Goal: Obtain resource: Obtain resource

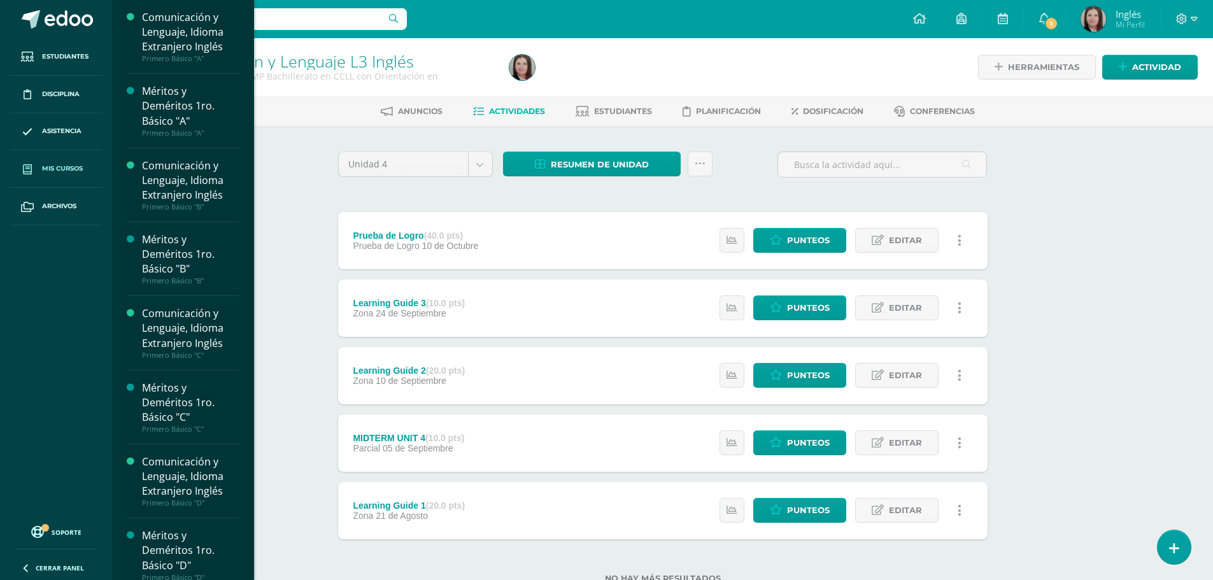
click at [58, 165] on span "Mis cursos" at bounding box center [62, 169] width 41 height 10
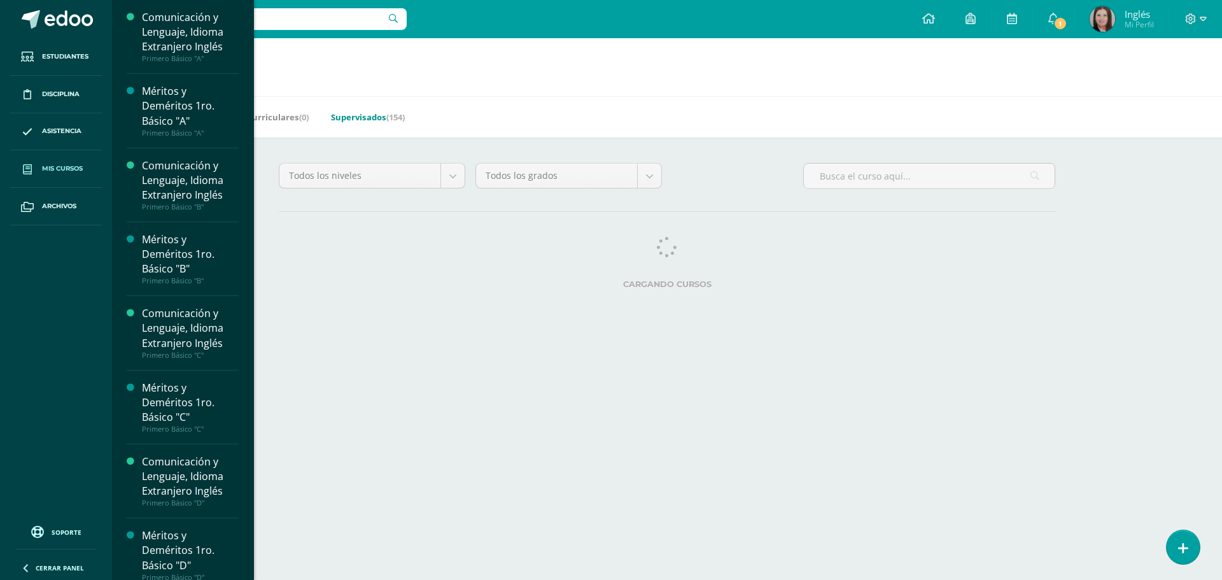
click at [358, 119] on link "Supervisados (154)" at bounding box center [368, 117] width 74 height 20
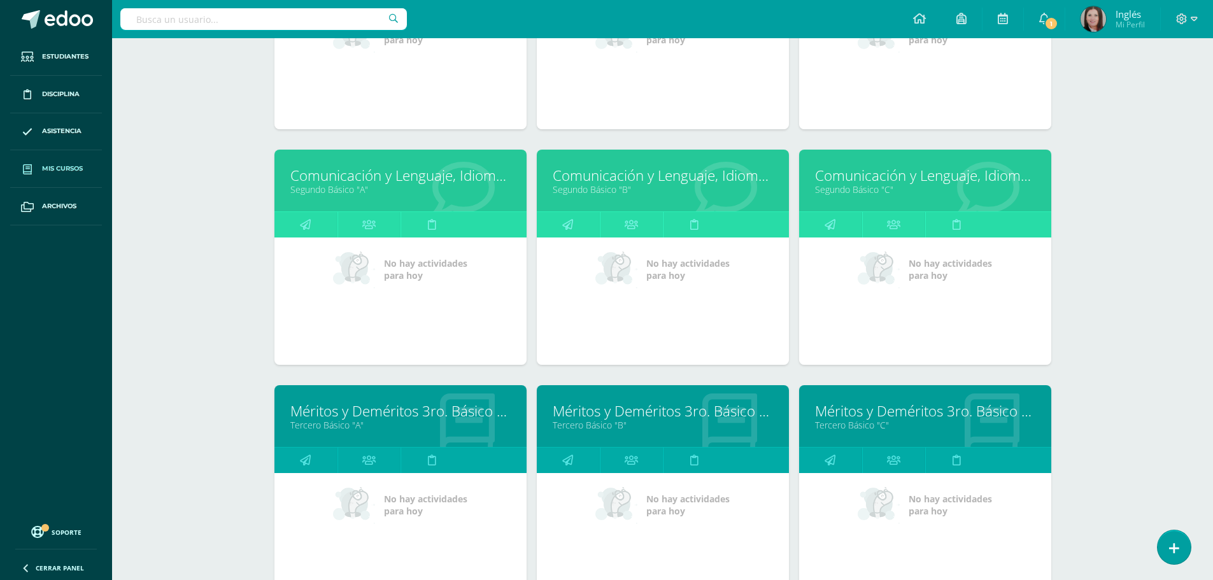
scroll to position [2227, 0]
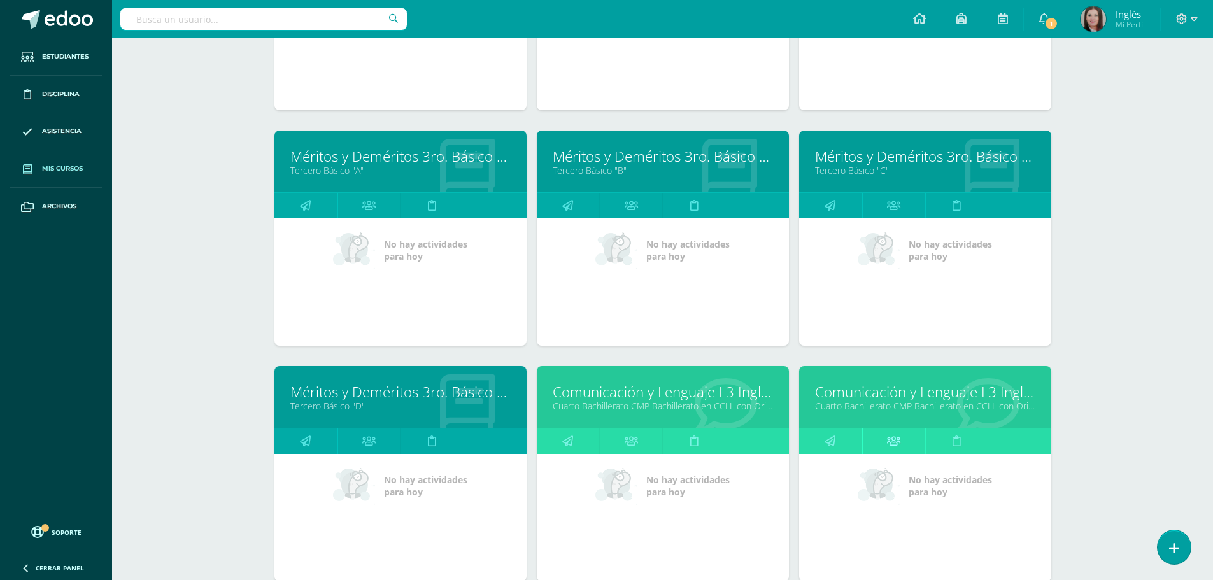
click at [891, 443] on icon at bounding box center [893, 440] width 13 height 25
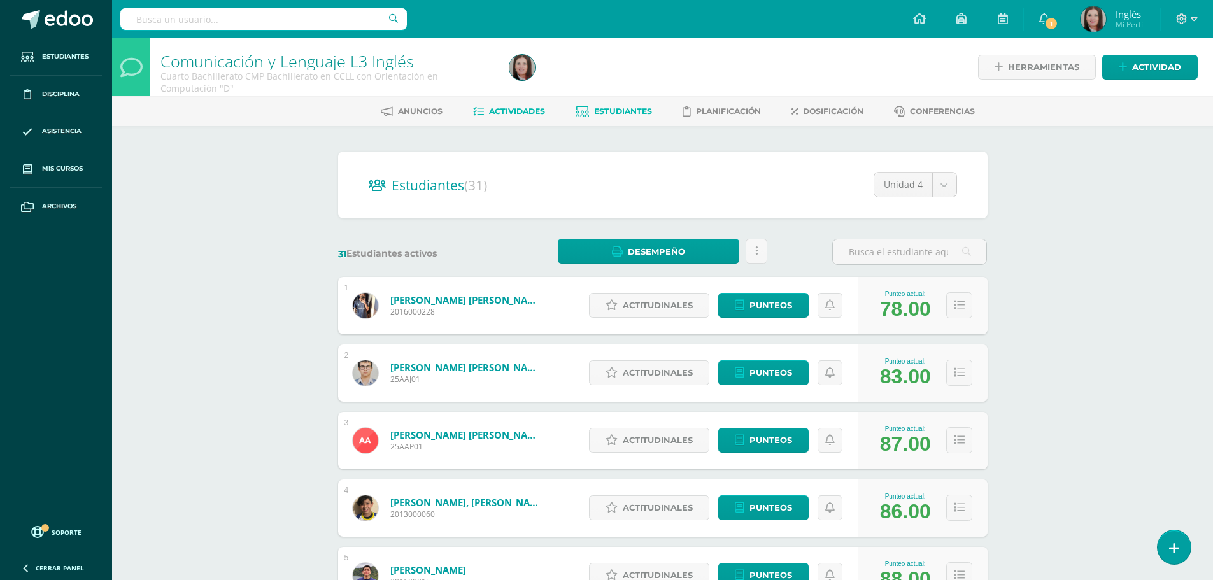
click at [517, 113] on span "Actividades" at bounding box center [517, 111] width 56 height 10
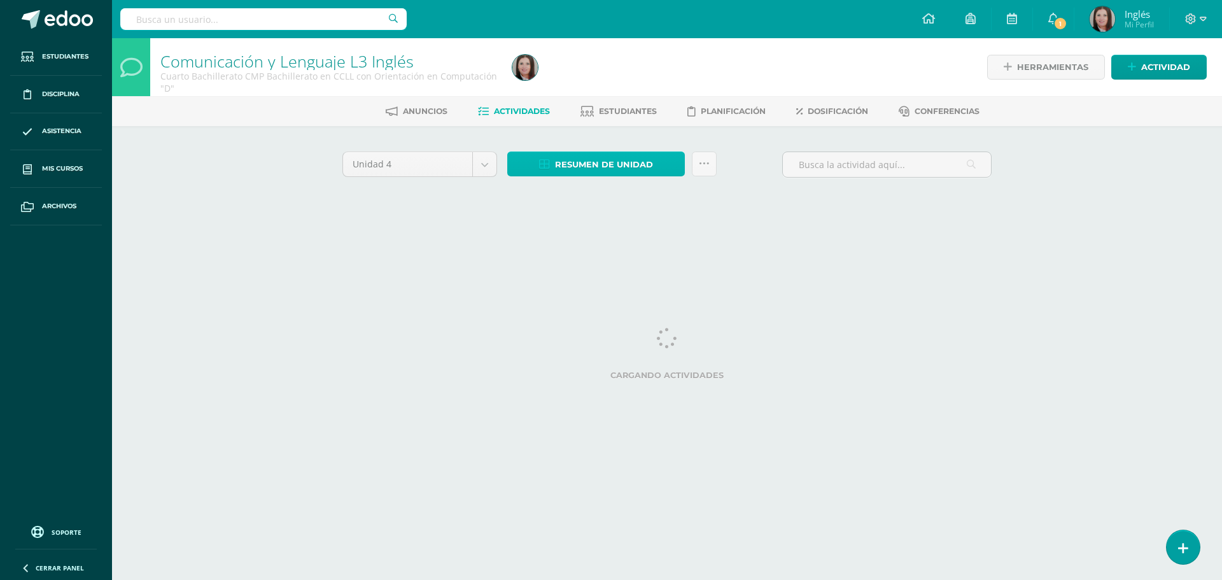
click at [583, 162] on span "Resumen de unidad" at bounding box center [604, 165] width 98 height 24
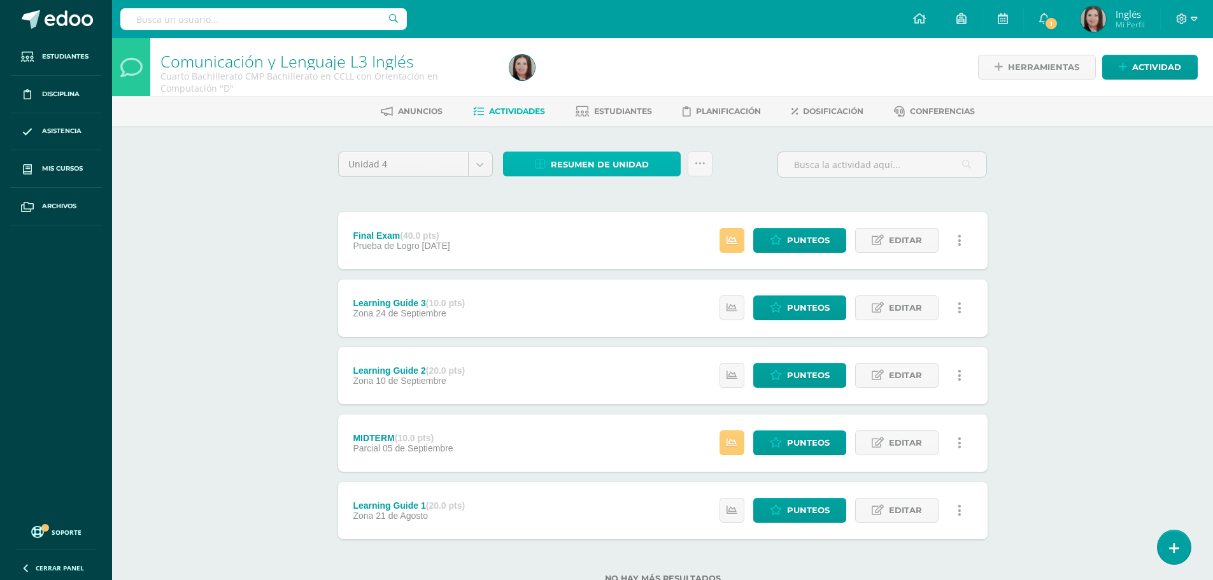
click at [571, 155] on span "Resumen de unidad" at bounding box center [600, 165] width 98 height 24
click at [565, 166] on span "Resumen de unidad" at bounding box center [600, 165] width 98 height 24
click at [560, 162] on span "Resumen de unidad" at bounding box center [600, 165] width 98 height 24
click at [518, 106] on link "Actividades" at bounding box center [509, 111] width 72 height 20
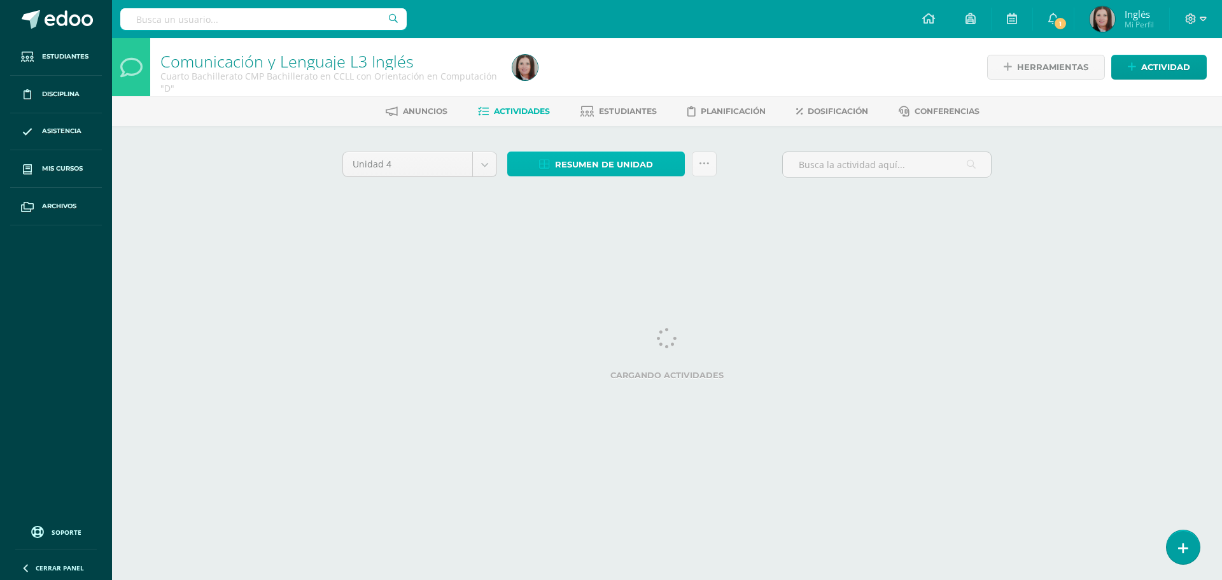
click at [583, 164] on span "Resumen de unidad" at bounding box center [604, 165] width 98 height 24
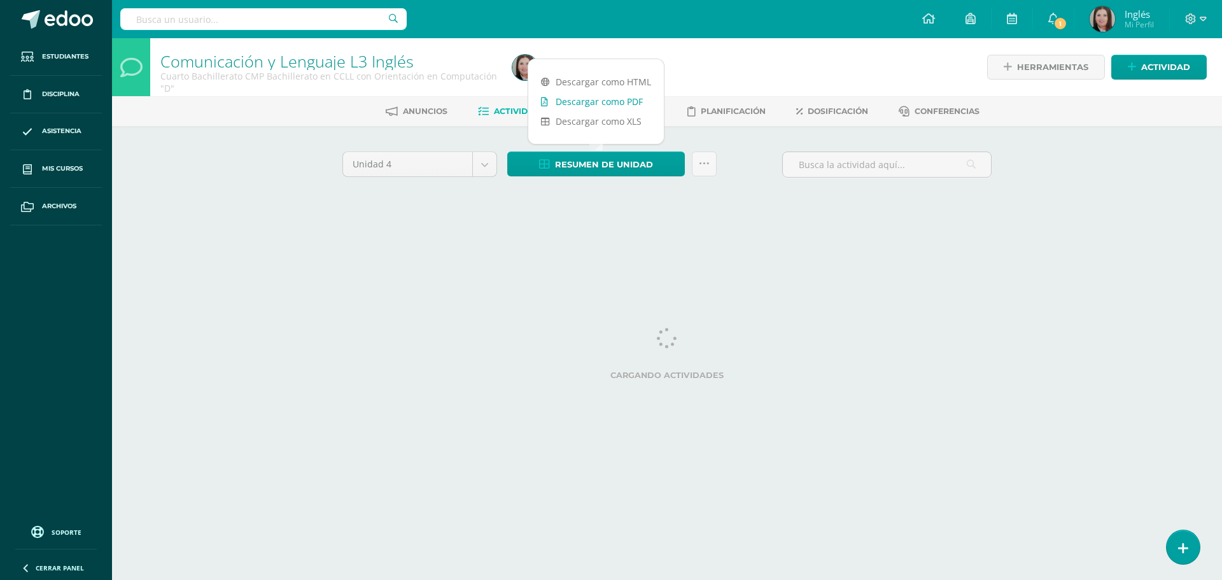
click at [597, 98] on link "Descargar como PDF" at bounding box center [596, 102] width 136 height 20
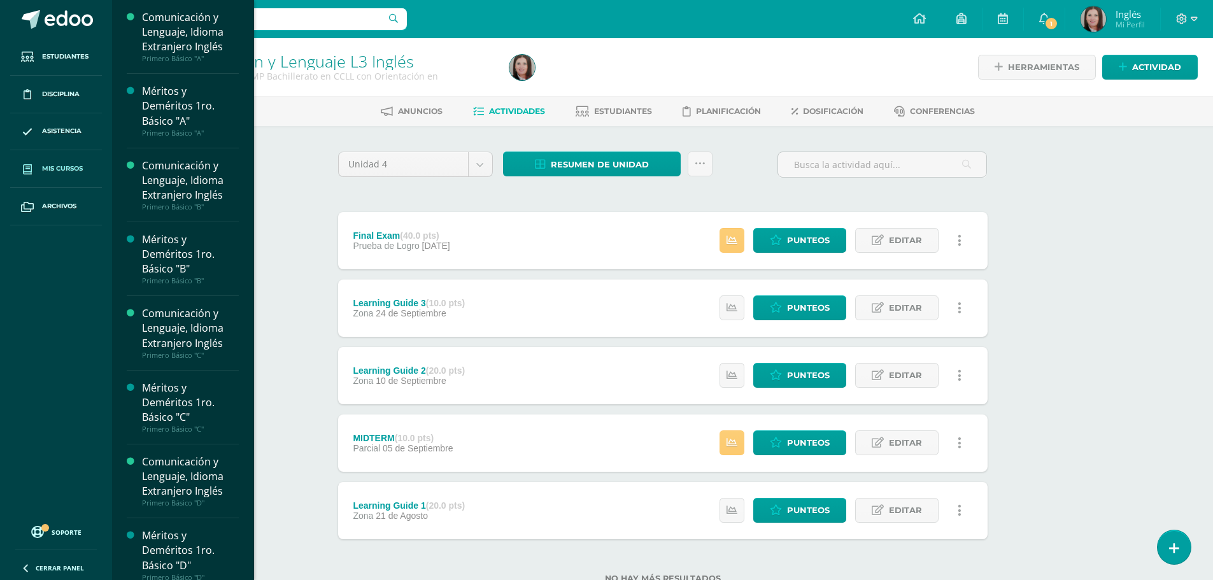
click at [69, 162] on link "Mis cursos" at bounding box center [56, 169] width 92 height 38
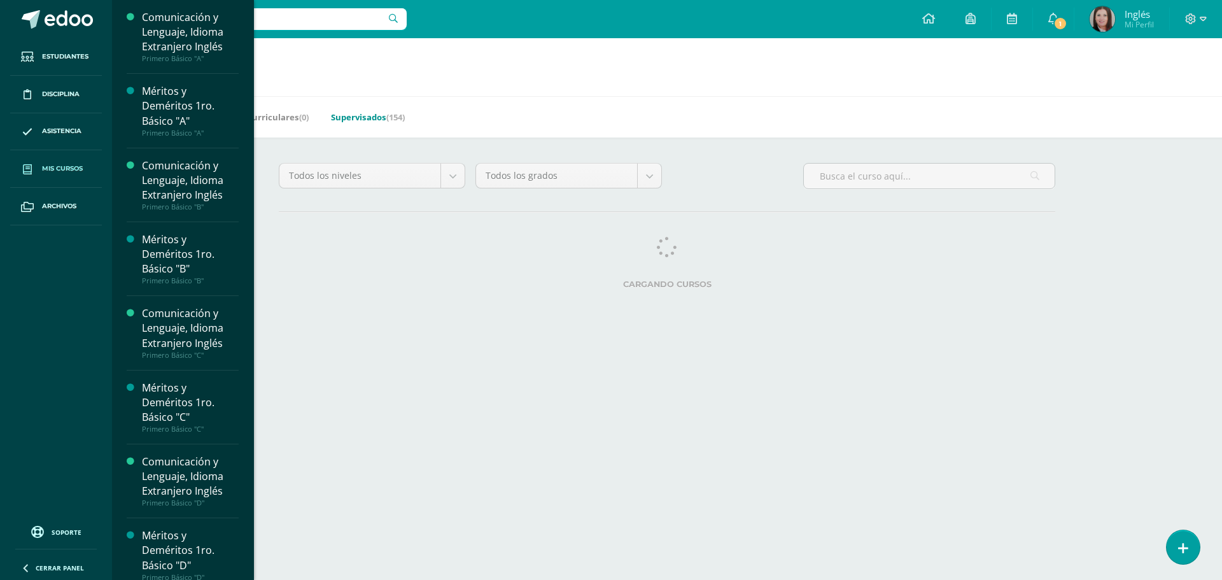
click at [358, 117] on link "Supervisados (154)" at bounding box center [368, 117] width 74 height 20
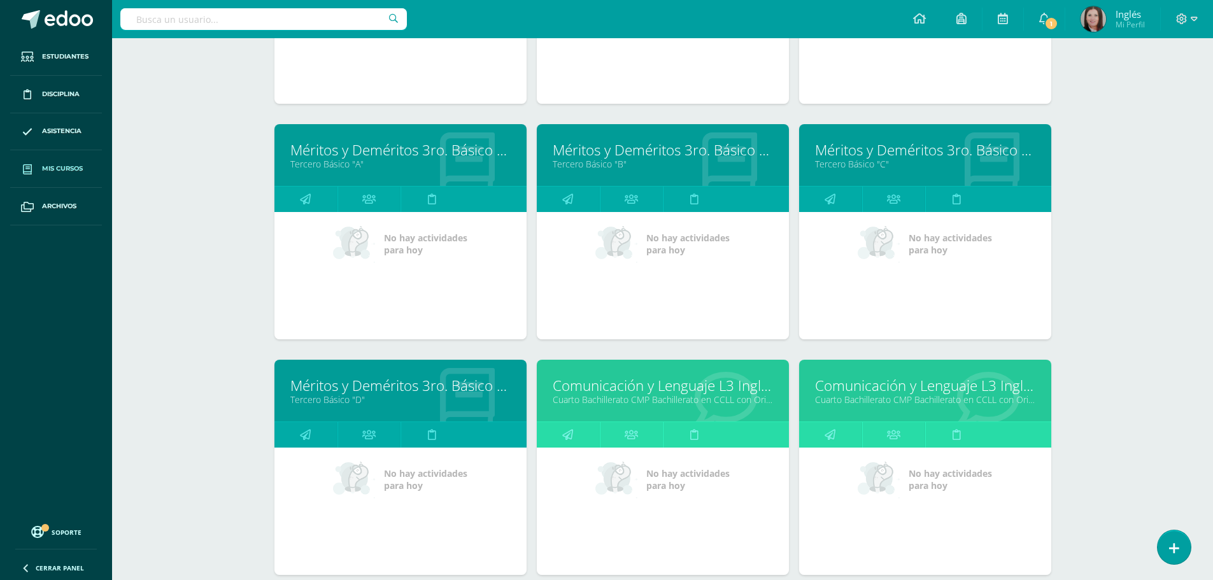
scroll to position [3131, 0]
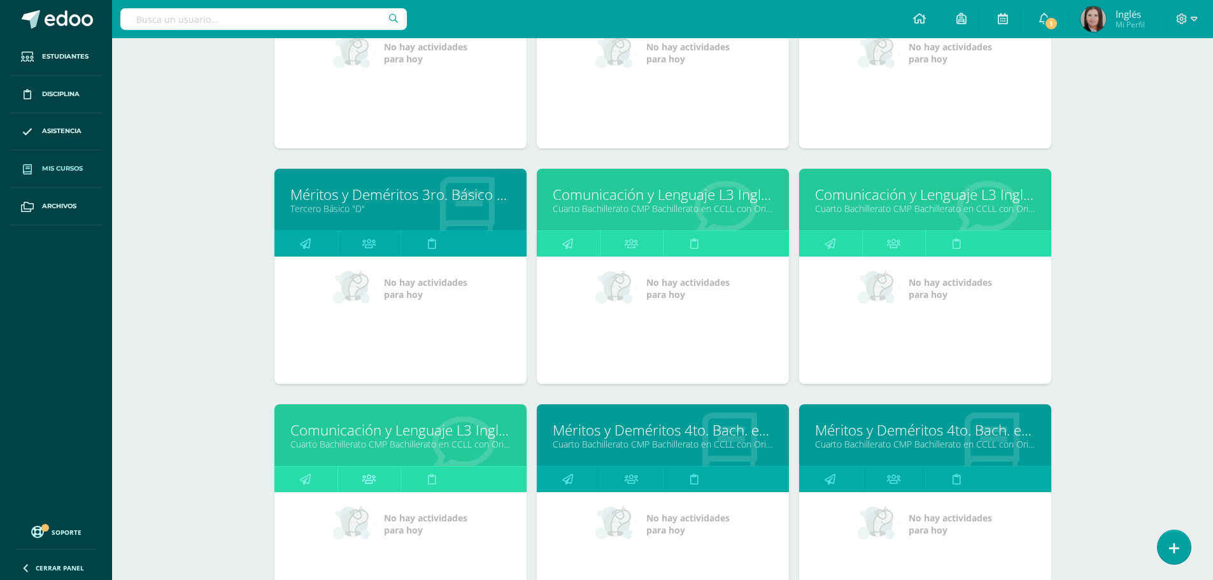
click at [372, 478] on icon at bounding box center [368, 479] width 13 height 25
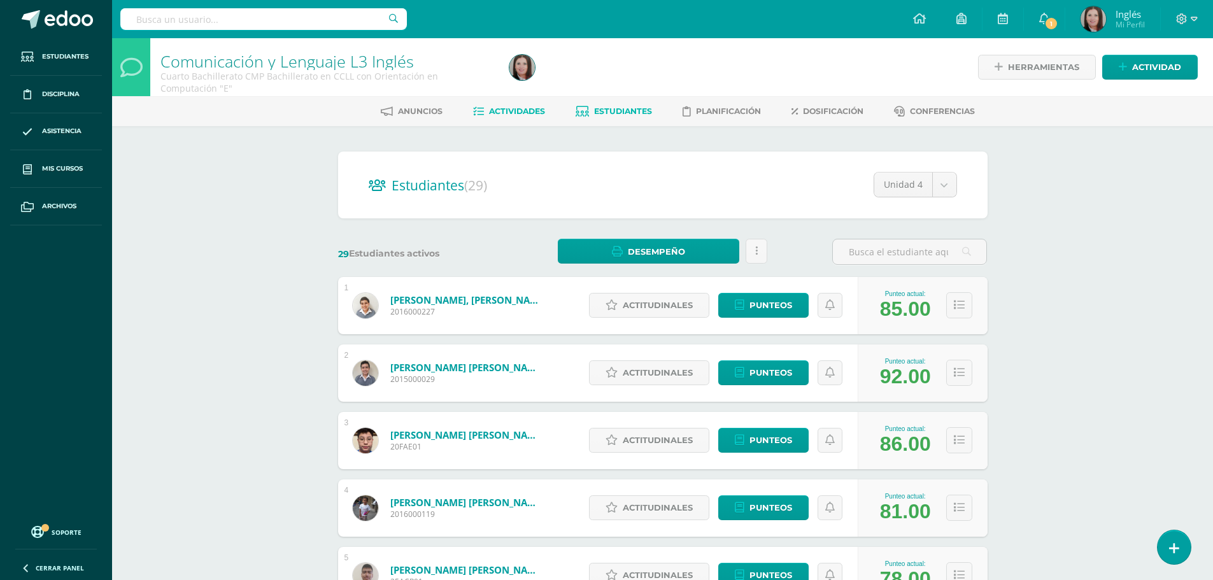
click at [521, 113] on span "Actividades" at bounding box center [517, 111] width 56 height 10
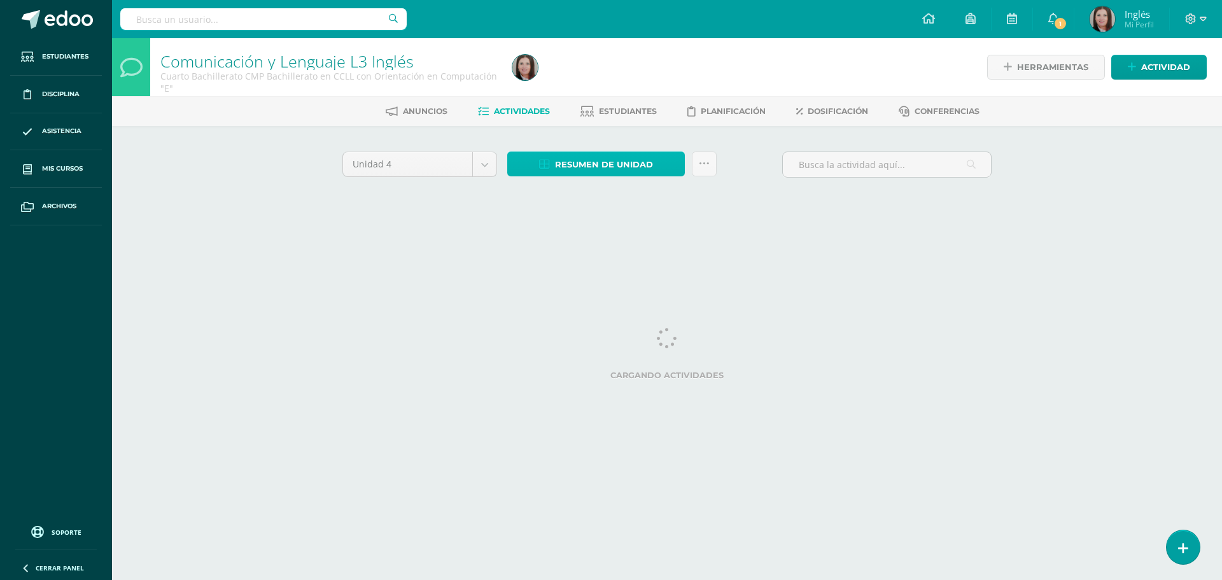
click at [619, 166] on span "Resumen de unidad" at bounding box center [604, 165] width 98 height 24
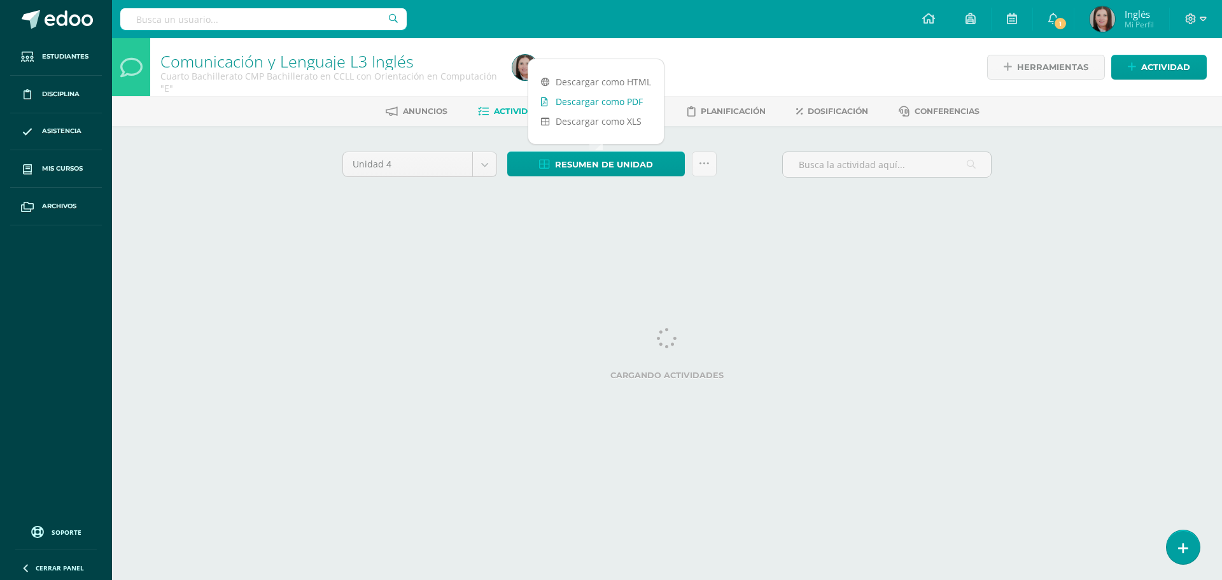
click at [597, 99] on link "Descargar como PDF" at bounding box center [596, 102] width 136 height 20
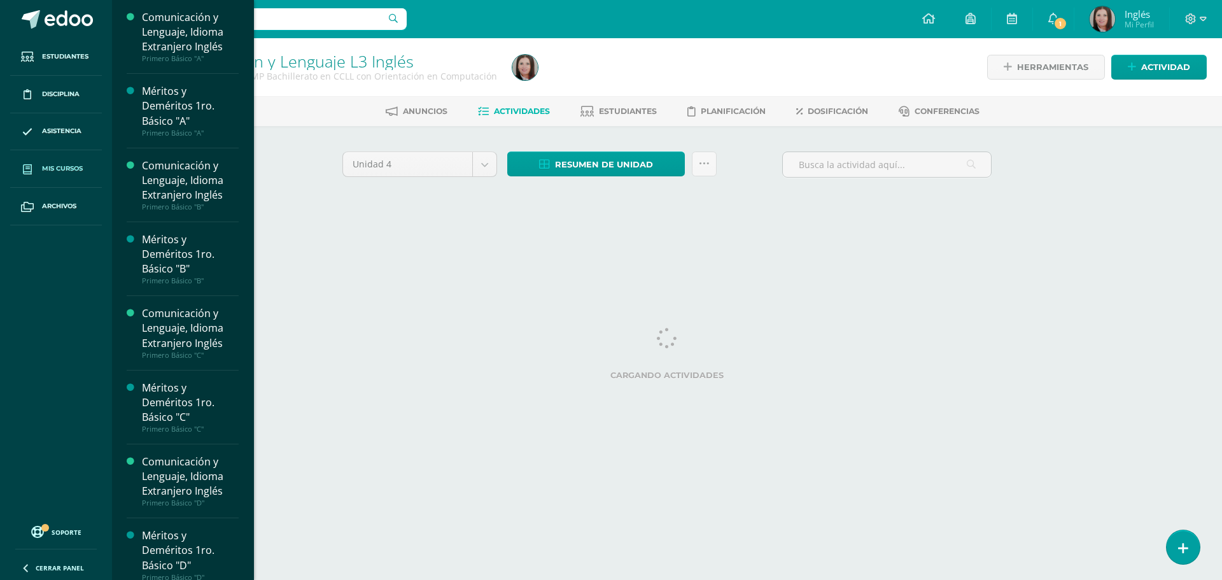
click at [53, 173] on span "Mis cursos" at bounding box center [62, 169] width 41 height 10
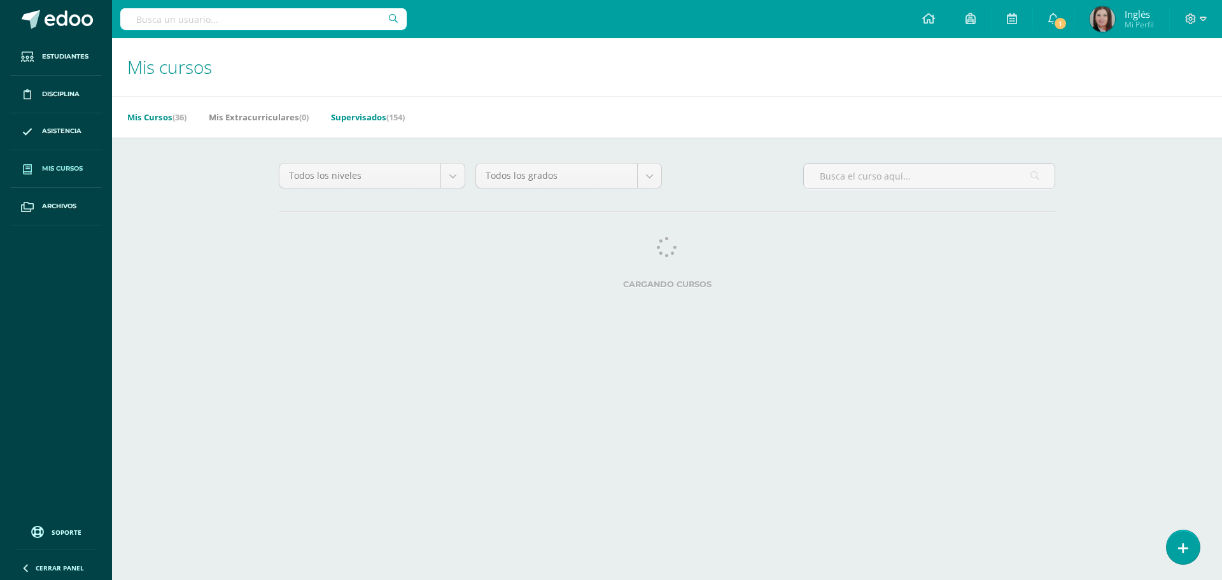
click at [386, 121] on link "Supervisados (154)" at bounding box center [368, 117] width 74 height 20
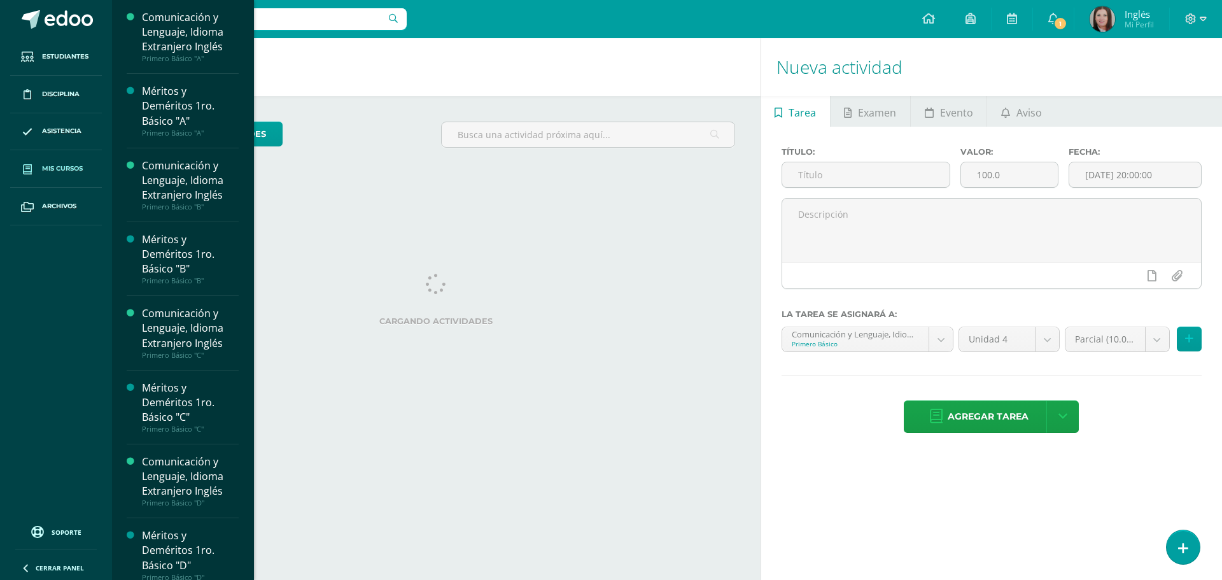
click at [56, 170] on span "Mis cursos" at bounding box center [62, 169] width 41 height 10
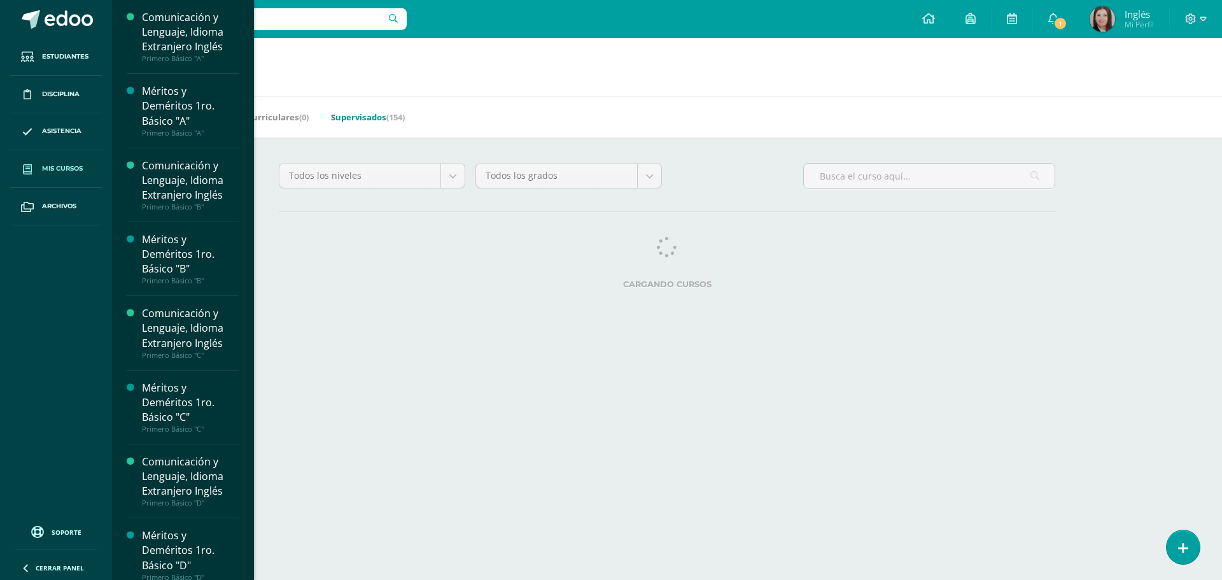
click at [365, 115] on link "Supervisados (154)" at bounding box center [368, 117] width 74 height 20
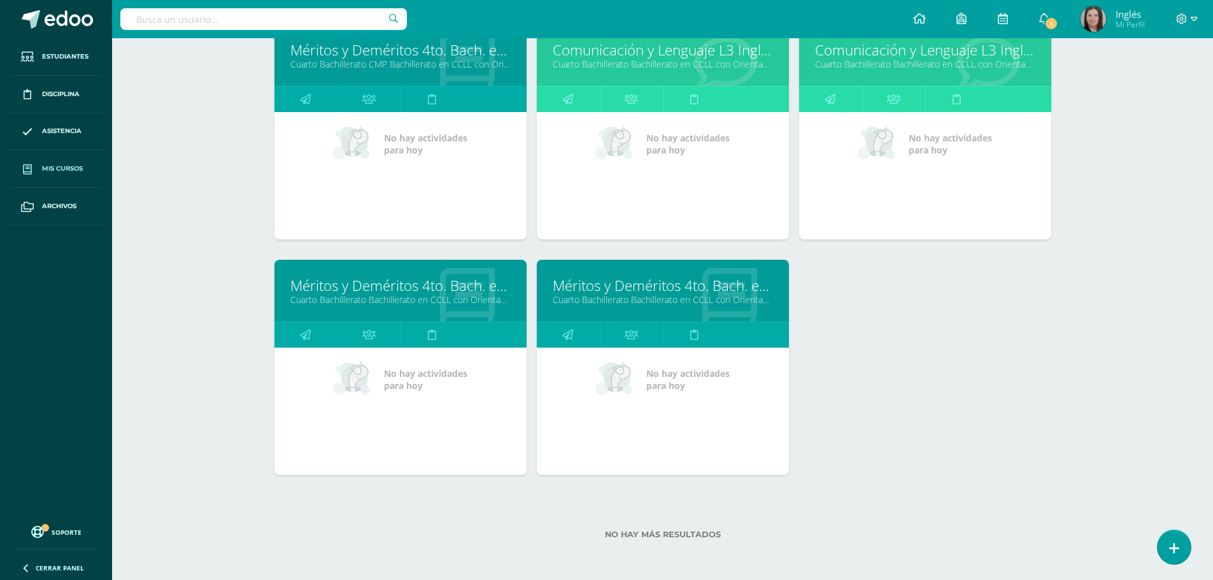
scroll to position [3555, 0]
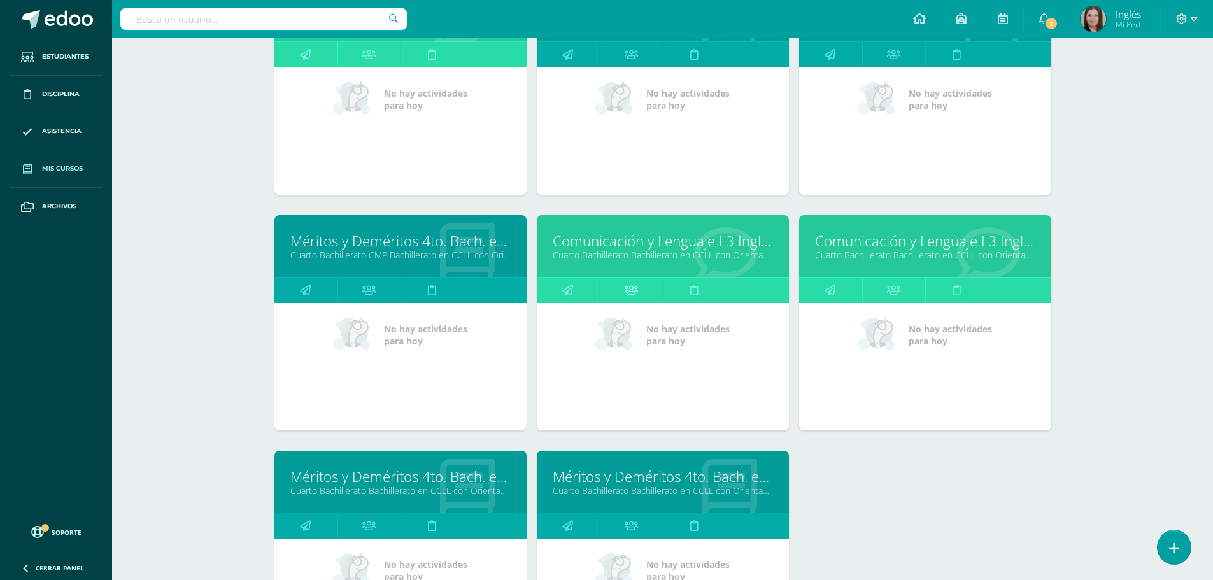
click at [632, 296] on icon at bounding box center [631, 290] width 13 height 25
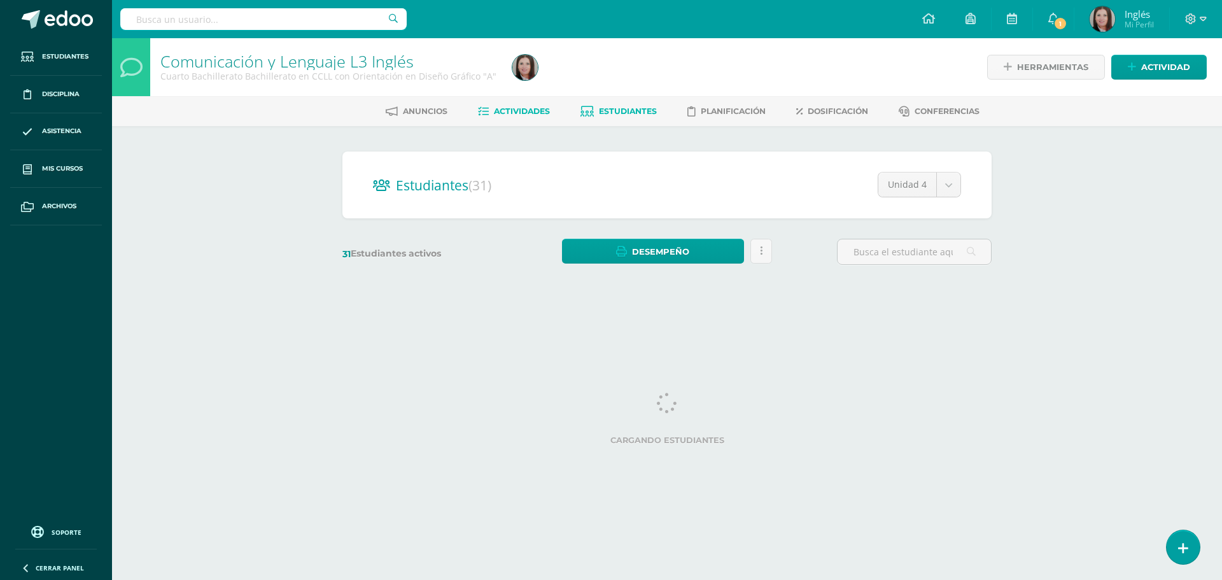
click at [527, 111] on span "Actividades" at bounding box center [522, 111] width 56 height 10
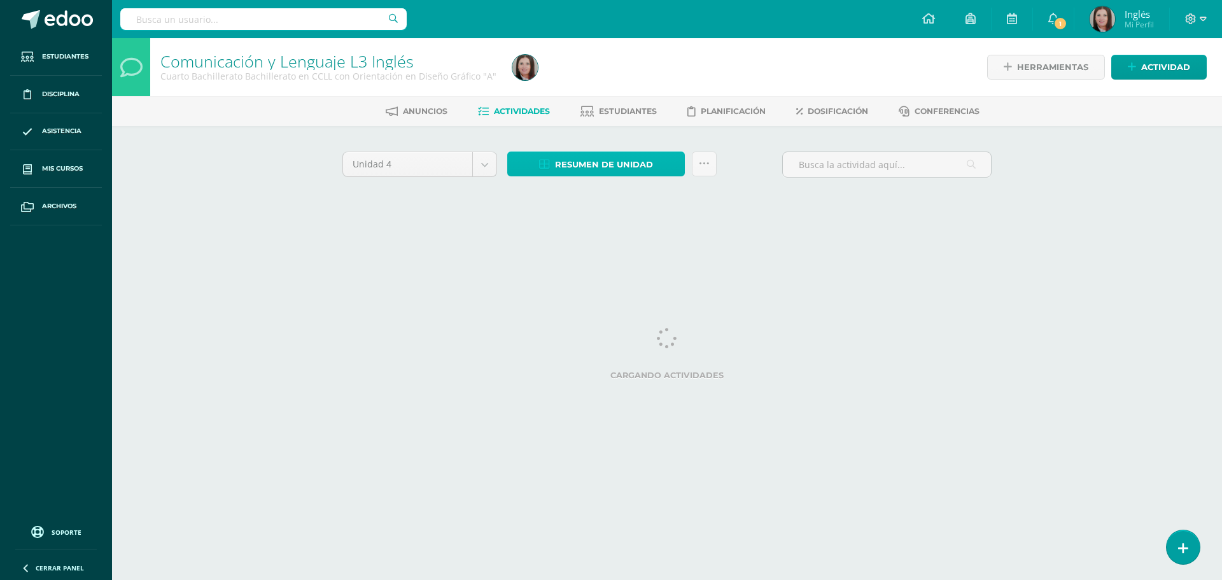
click at [614, 164] on span "Resumen de unidad" at bounding box center [604, 165] width 98 height 24
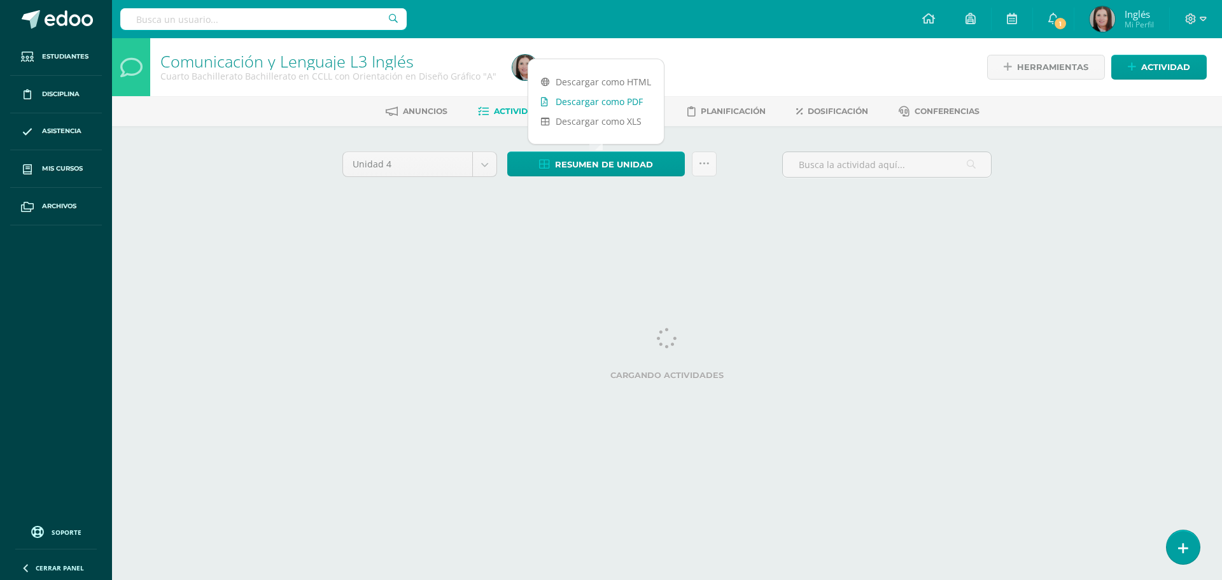
click at [591, 100] on link "Descargar como PDF" at bounding box center [596, 102] width 136 height 20
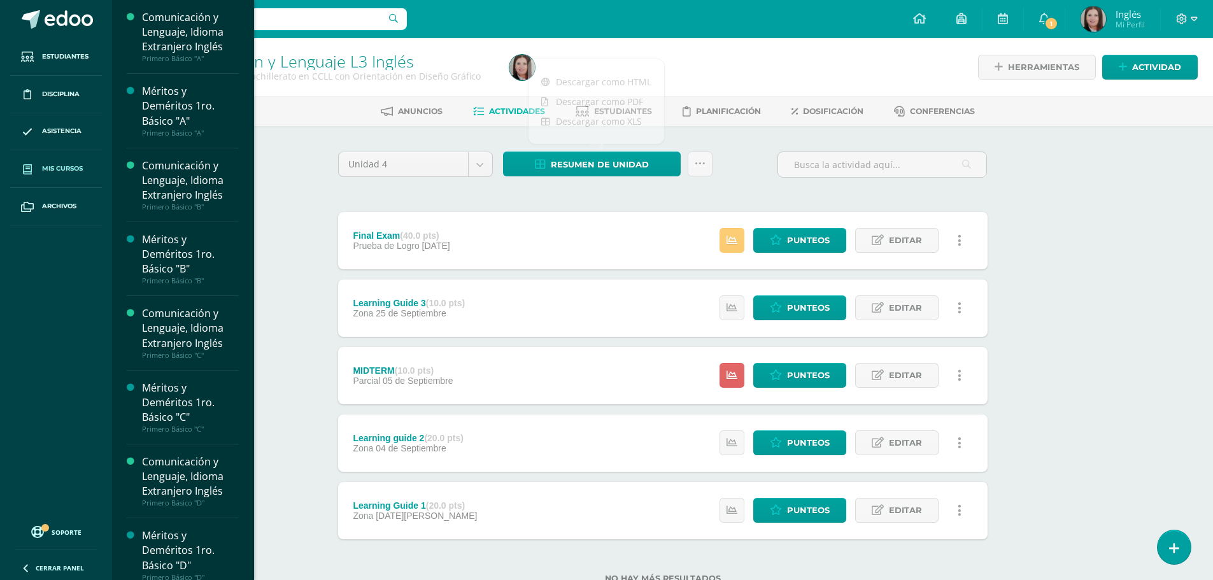
click at [71, 169] on span "Mis cursos" at bounding box center [62, 169] width 41 height 10
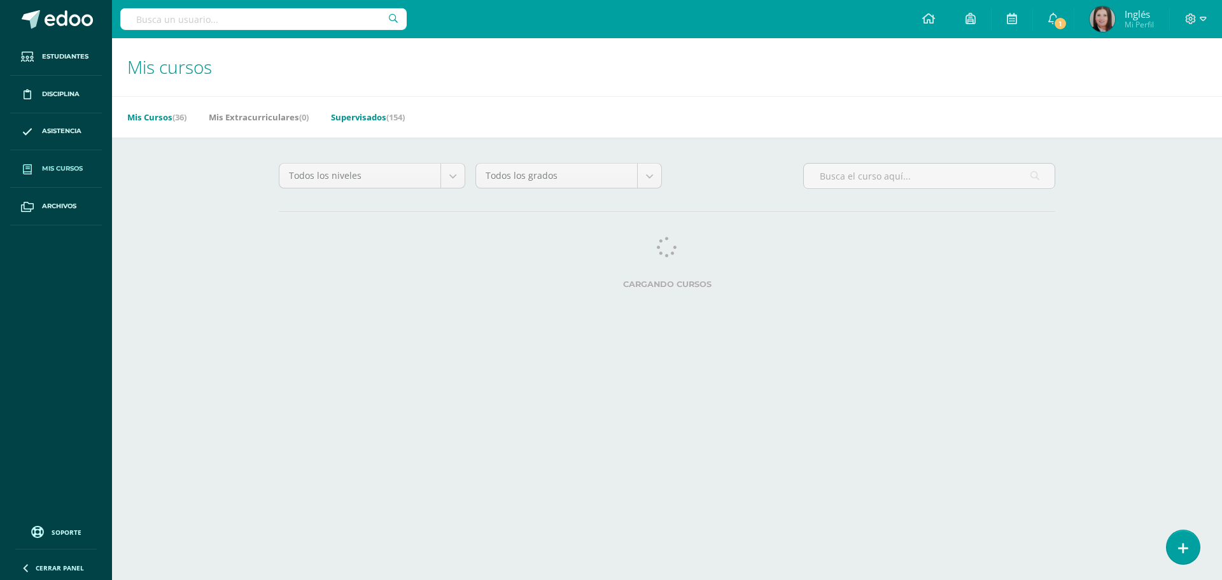
click at [357, 116] on link "Supervisados (154)" at bounding box center [368, 117] width 74 height 20
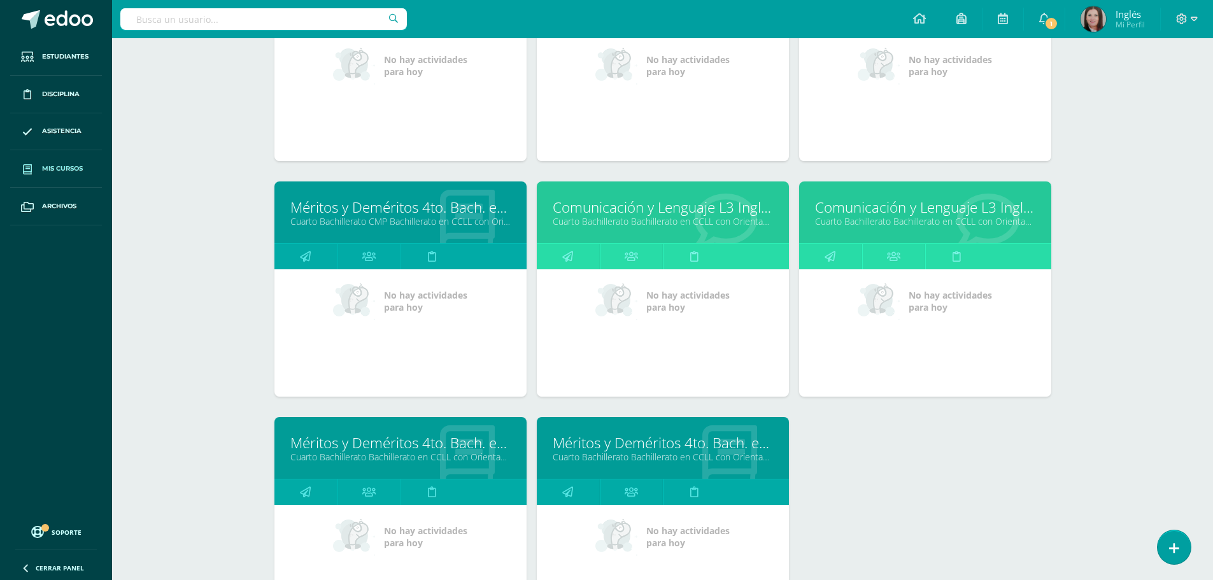
scroll to position [3746, 0]
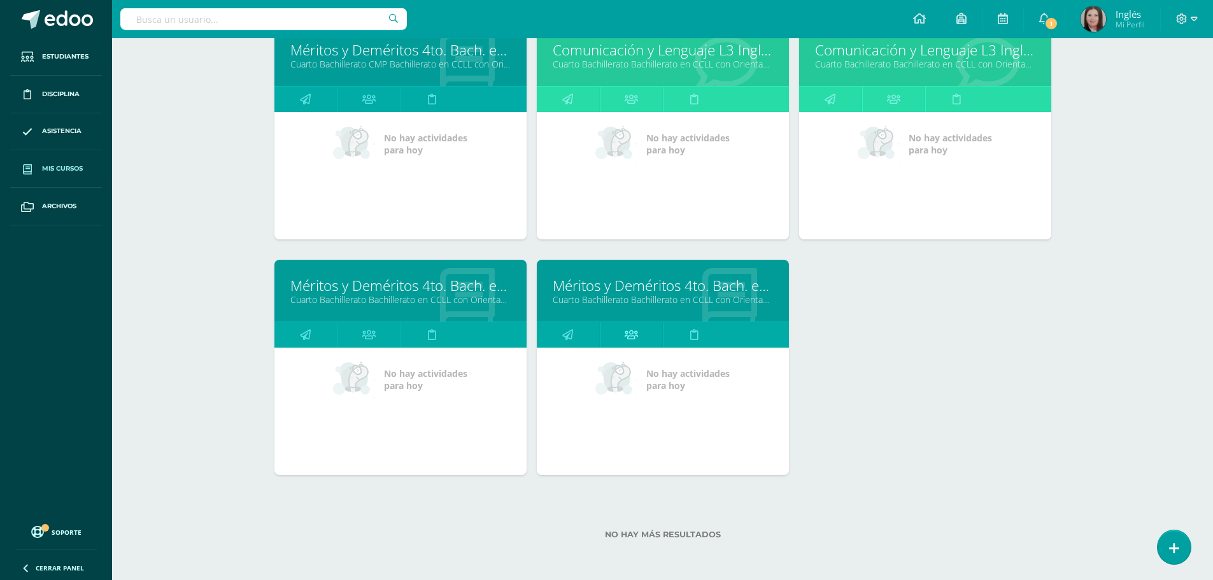
click at [630, 332] on icon at bounding box center [631, 334] width 13 height 25
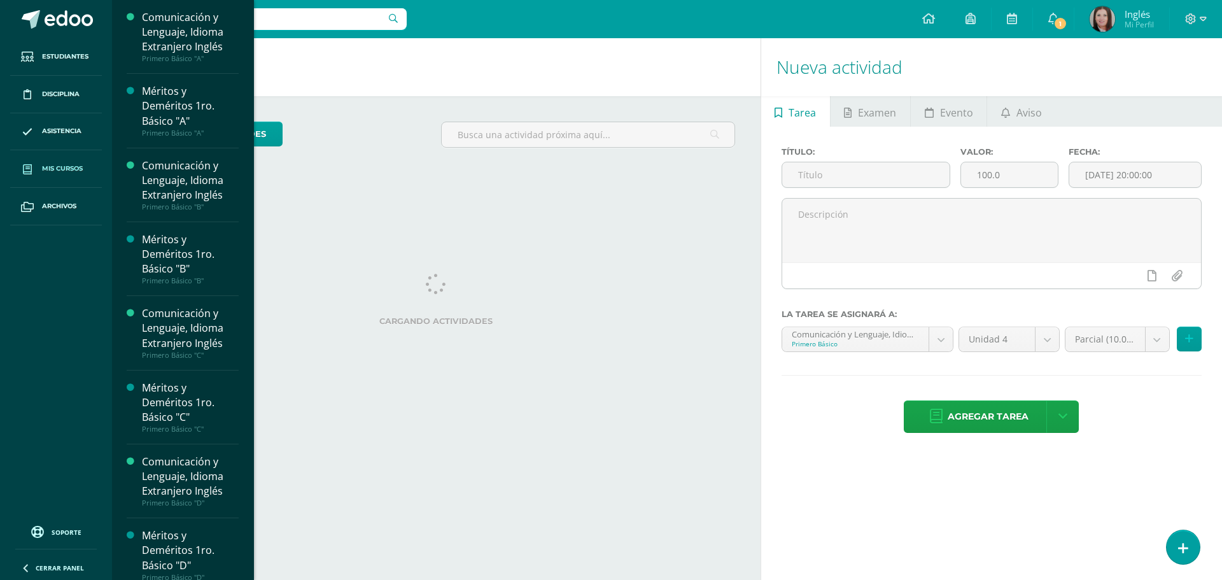
click at [57, 169] on span "Mis cursos" at bounding box center [62, 169] width 41 height 10
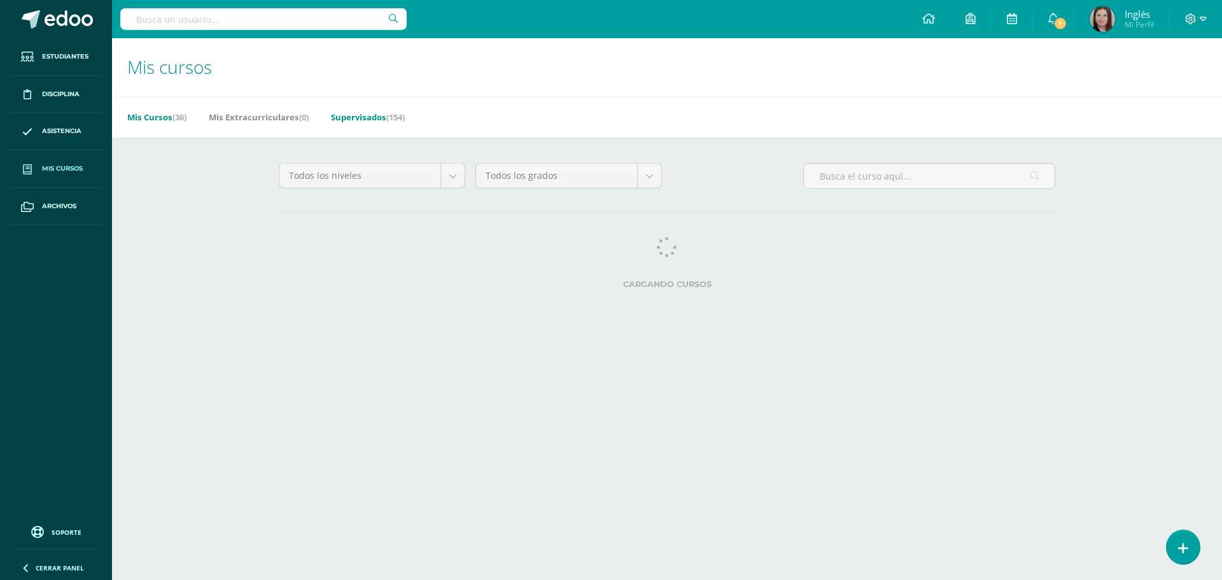
click at [352, 120] on link "Supervisados (154)" at bounding box center [368, 117] width 74 height 20
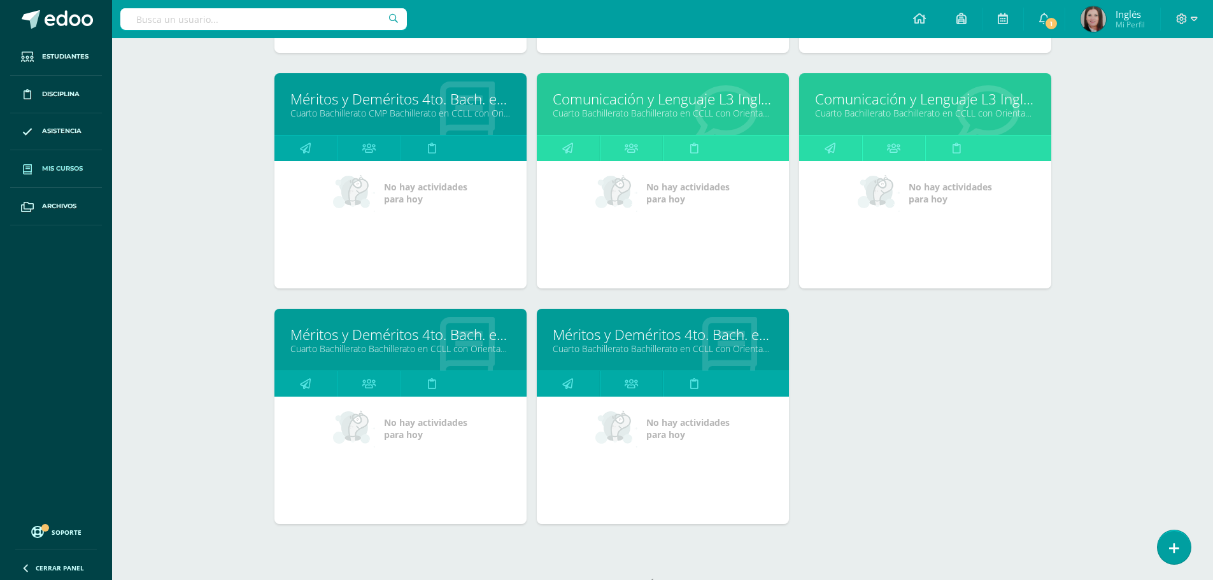
scroll to position [3570, 0]
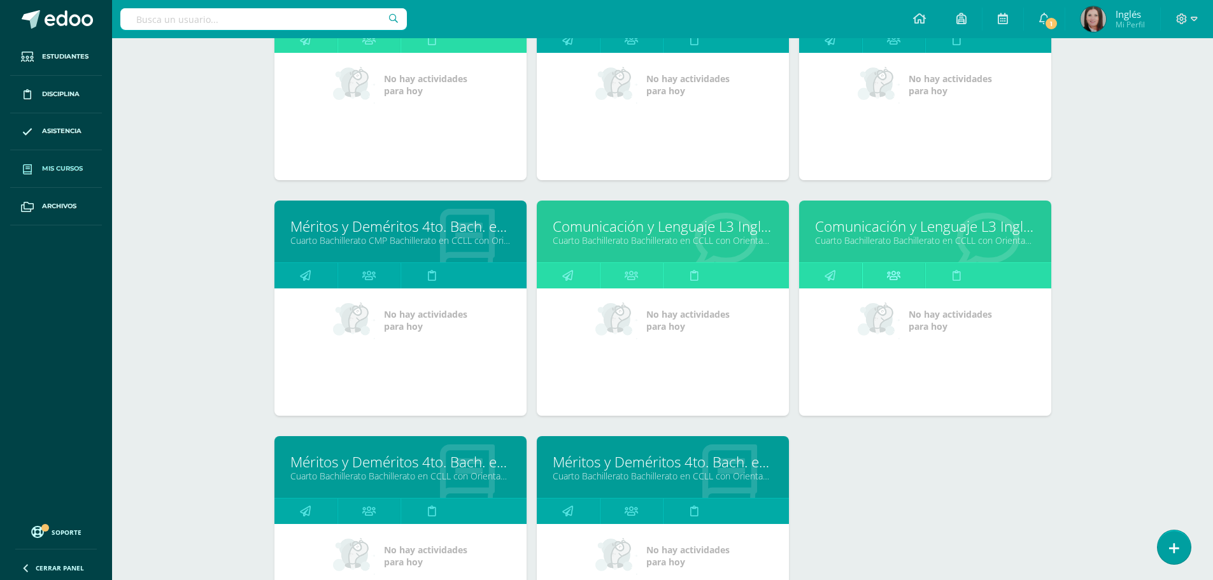
click at [895, 273] on icon at bounding box center [893, 275] width 13 height 25
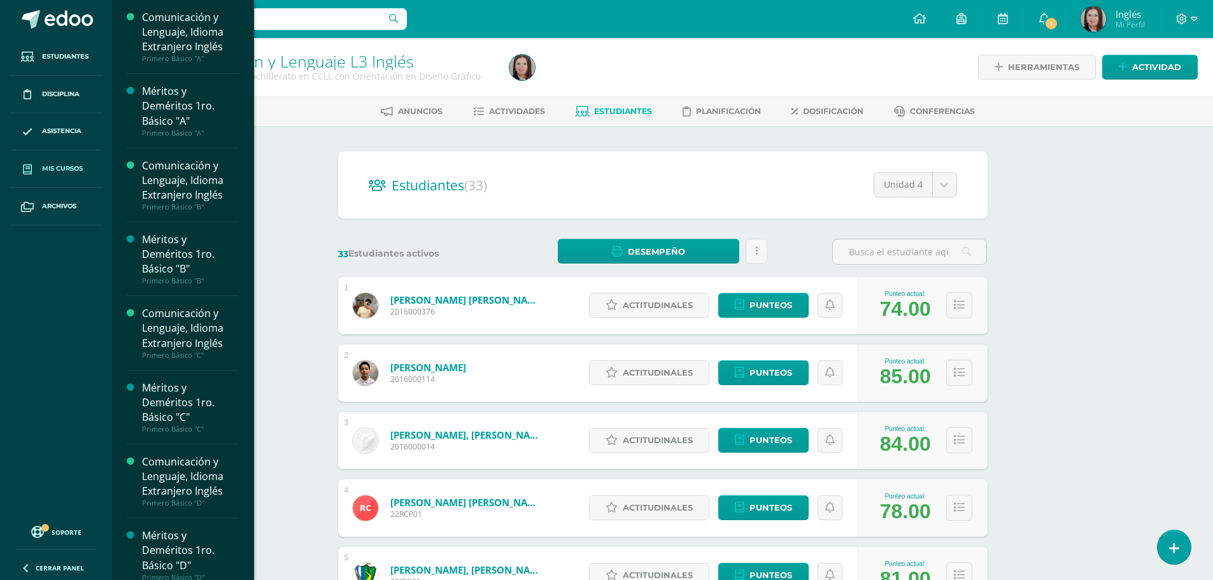
click at [66, 172] on span "Mis cursos" at bounding box center [62, 169] width 41 height 10
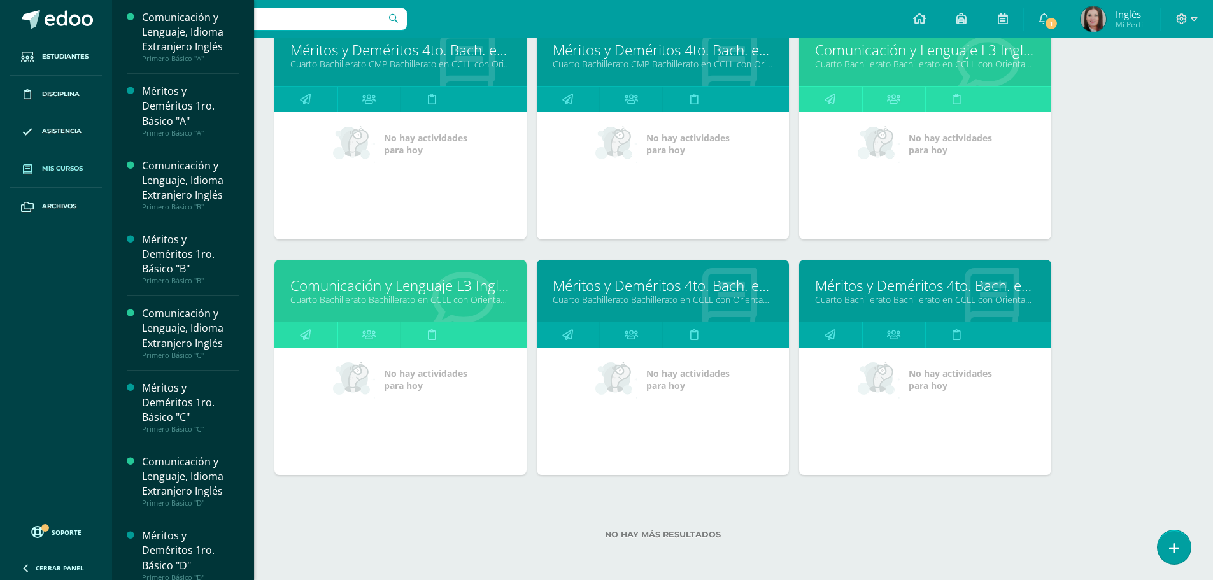
scroll to position [2441, 0]
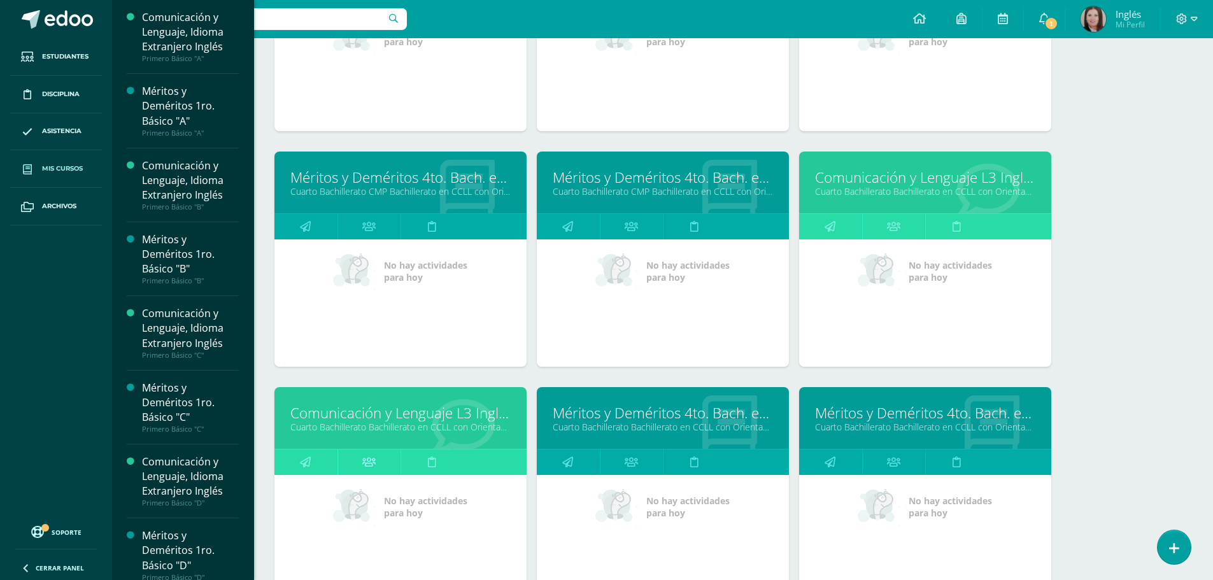
click at [370, 467] on icon at bounding box center [368, 462] width 13 height 25
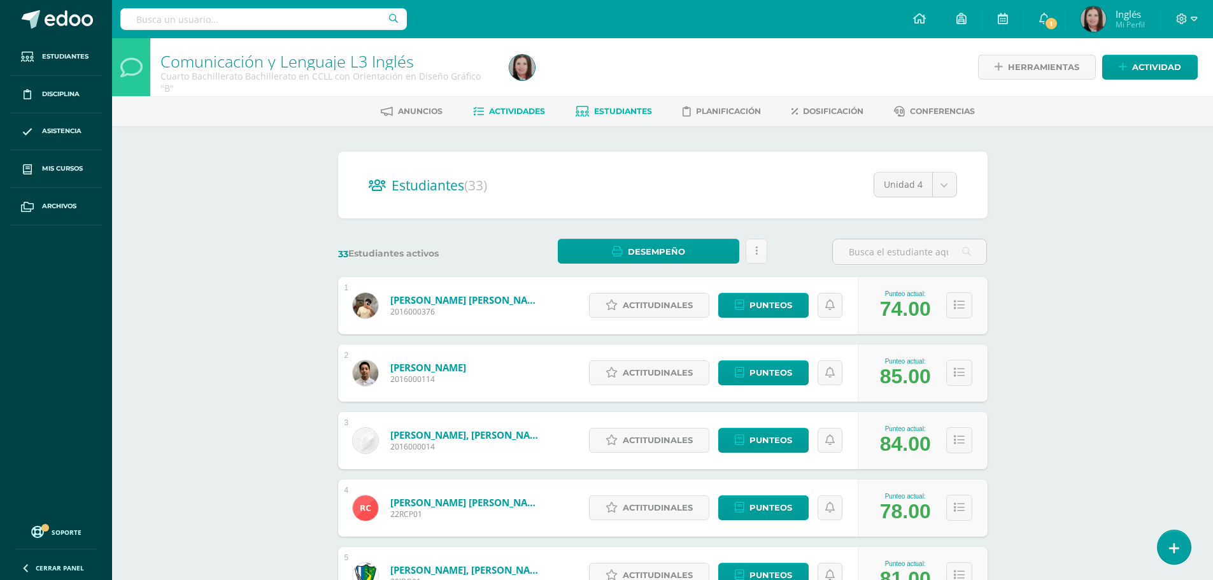
click at [513, 111] on span "Actividades" at bounding box center [517, 111] width 56 height 10
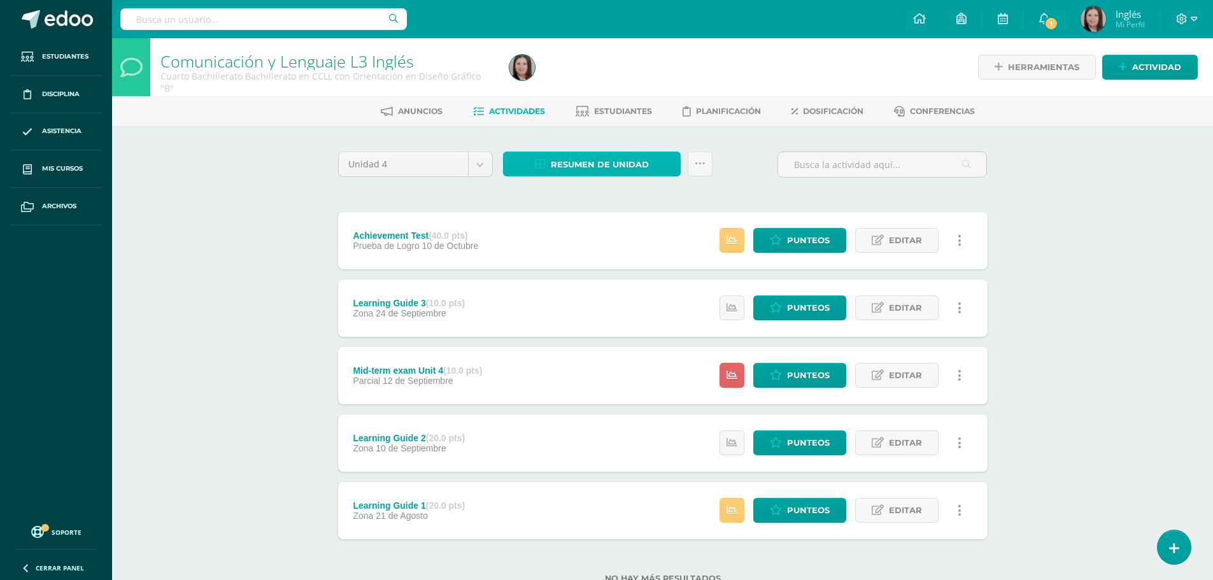
click at [567, 164] on span "Resumen de unidad" at bounding box center [600, 165] width 98 height 24
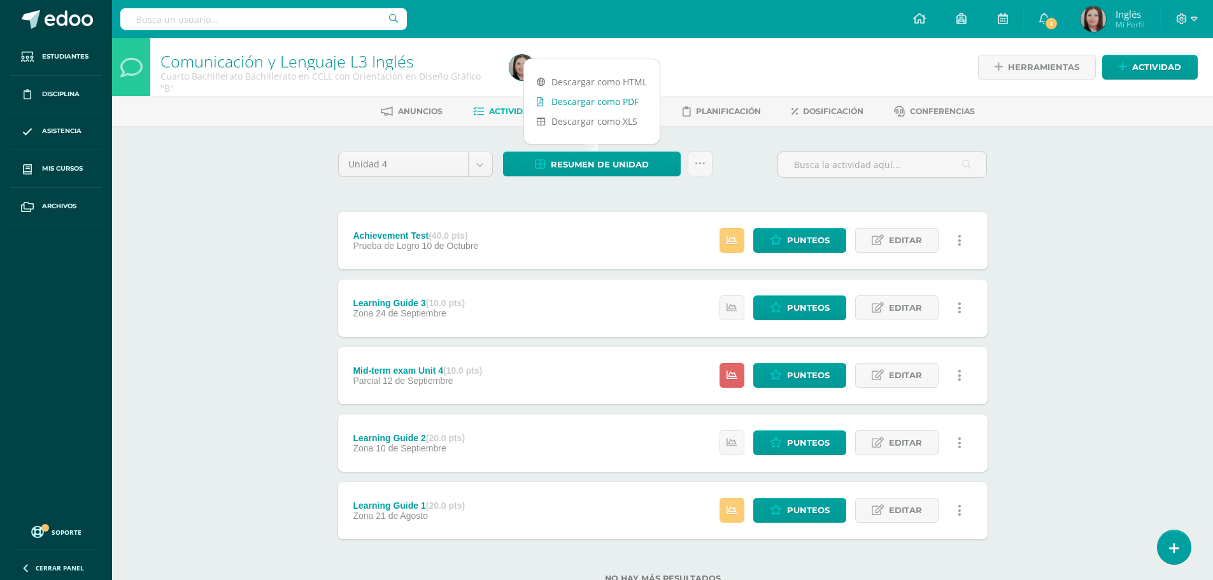
click at [588, 101] on link "Descargar como PDF" at bounding box center [592, 102] width 136 height 20
